Goal: Information Seeking & Learning: Learn about a topic

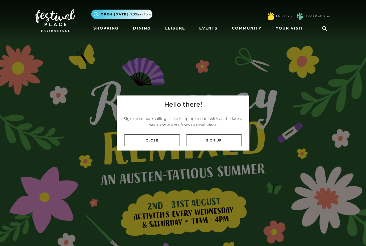
click at [154, 146] on link "Close" at bounding box center [152, 140] width 56 height 12
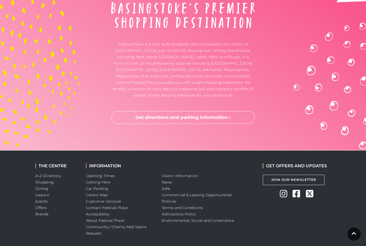
scroll to position [1502, 0]
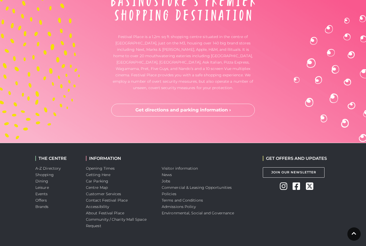
click at [168, 182] on link "Jobs" at bounding box center [166, 181] width 9 height 5
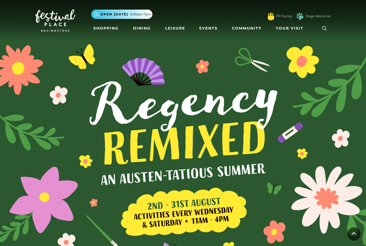
scroll to position [1519, 0]
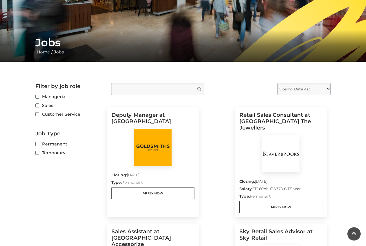
click at [39, 103] on label "Sales" at bounding box center [69, 105] width 68 height 7
click at [39, 104] on input "Sales" at bounding box center [36, 105] width 3 height 3
checkbox input "true"
click at [37, 114] on input "Customer Service" at bounding box center [36, 114] width 3 height 3
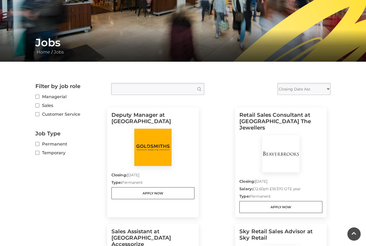
checkbox input "true"
checkbox input "false"
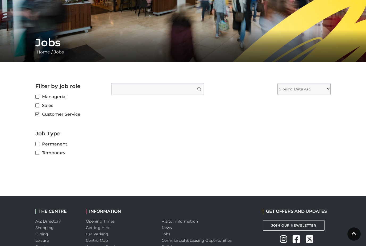
click at [34, 144] on div "Filter by job role Managerial Sales Customer Service Job Type Permanent Tempora…" at bounding box center [69, 120] width 76 height 75
click at [41, 141] on label "Permanent" at bounding box center [69, 144] width 68 height 7
click at [39, 143] on input "Permanent" at bounding box center [36, 144] width 3 height 3
checkbox input "true"
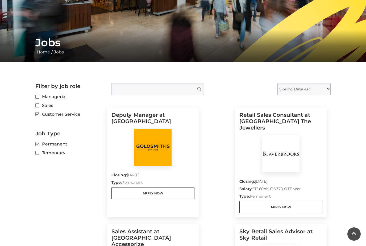
click at [35, 153] on input "Temporary" at bounding box center [36, 152] width 3 height 3
checkbox input "true"
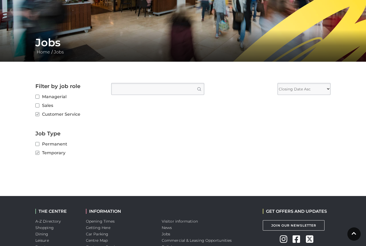
click at [37, 141] on label "Permanent" at bounding box center [69, 144] width 68 height 7
click at [37, 143] on input "Permanent" at bounding box center [36, 144] width 3 height 3
checkbox input "true"
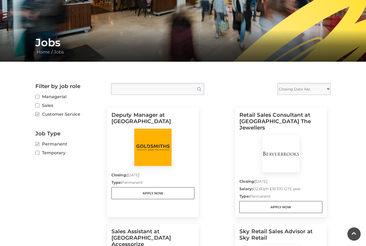
click at [37, 153] on input "Temporary" at bounding box center [36, 152] width 3 height 3
checkbox input "true"
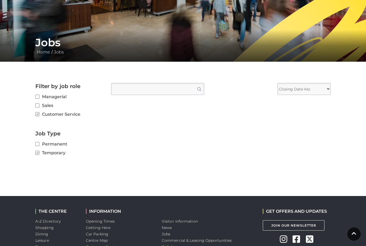
click at [34, 143] on div "Filter by job role Managerial Sales Customer Service Job Type Permanent Tempora…" at bounding box center [69, 120] width 76 height 75
click at [37, 143] on input "Permanent" at bounding box center [36, 144] width 3 height 3
checkbox input "true"
checkbox input "false"
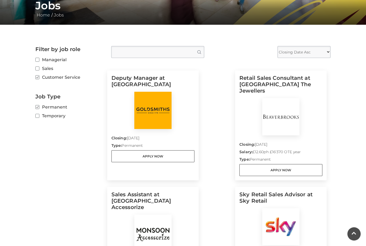
scroll to position [109, 0]
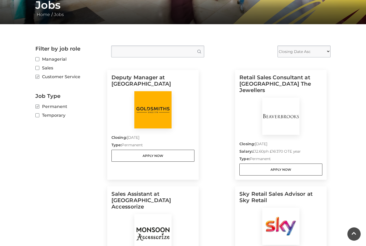
click at [155, 109] on img at bounding box center [152, 109] width 37 height 37
click at [130, 81] on h5 "Deputy Manager at Goldsmiths" at bounding box center [152, 82] width 83 height 17
click at [144, 155] on link "Apply Now" at bounding box center [152, 156] width 83 height 12
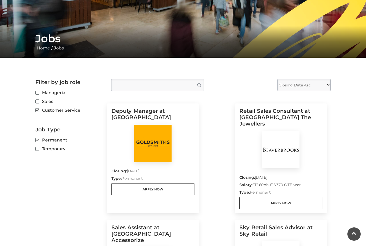
scroll to position [0, 0]
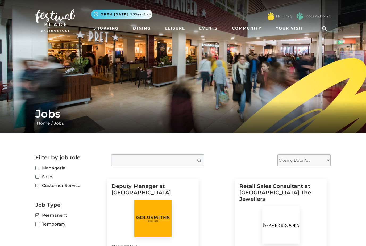
click at [344, 174] on main "Jobs Home / Jobs Filter by job role Managerial Sales Customer Service Job Type …" at bounding box center [183, 205] width 366 height 410
